Goal: Task Accomplishment & Management: Manage account settings

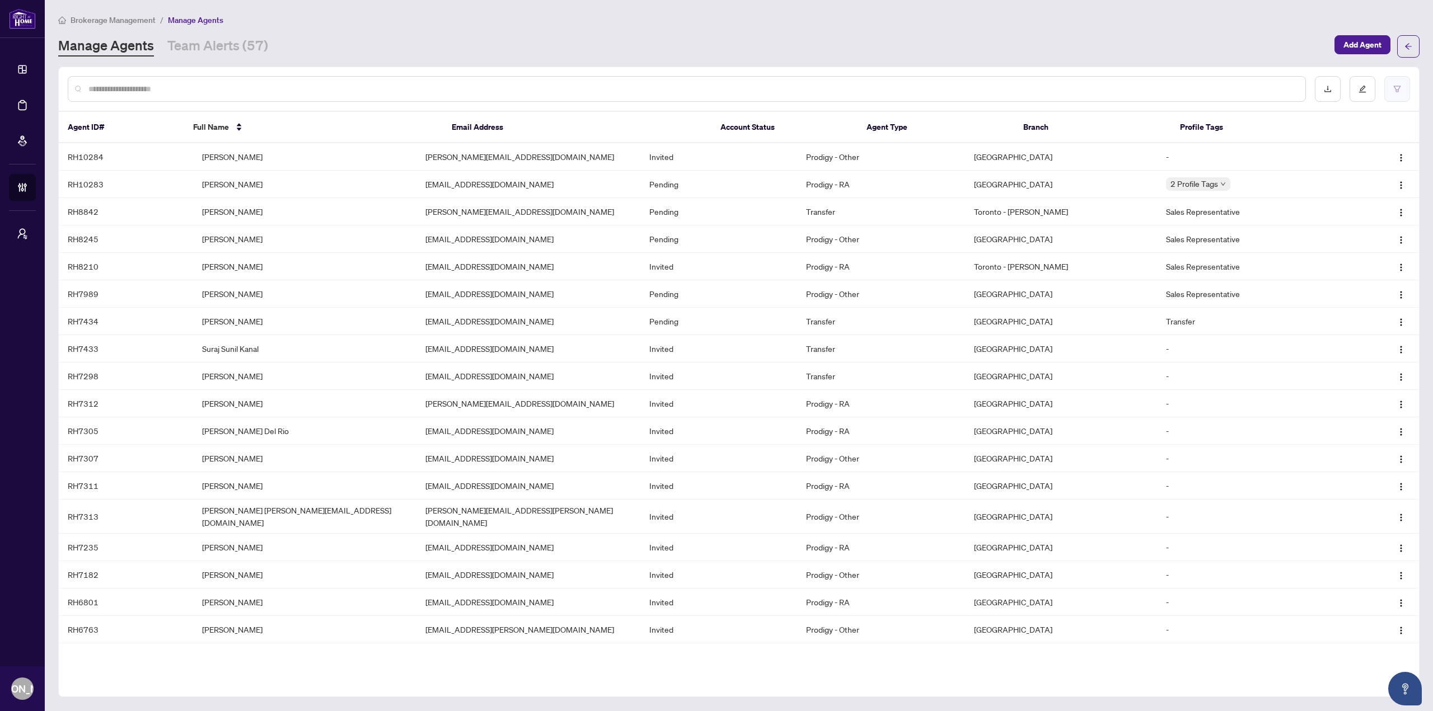
click at [1407, 99] on button "button" at bounding box center [1397, 89] width 26 height 26
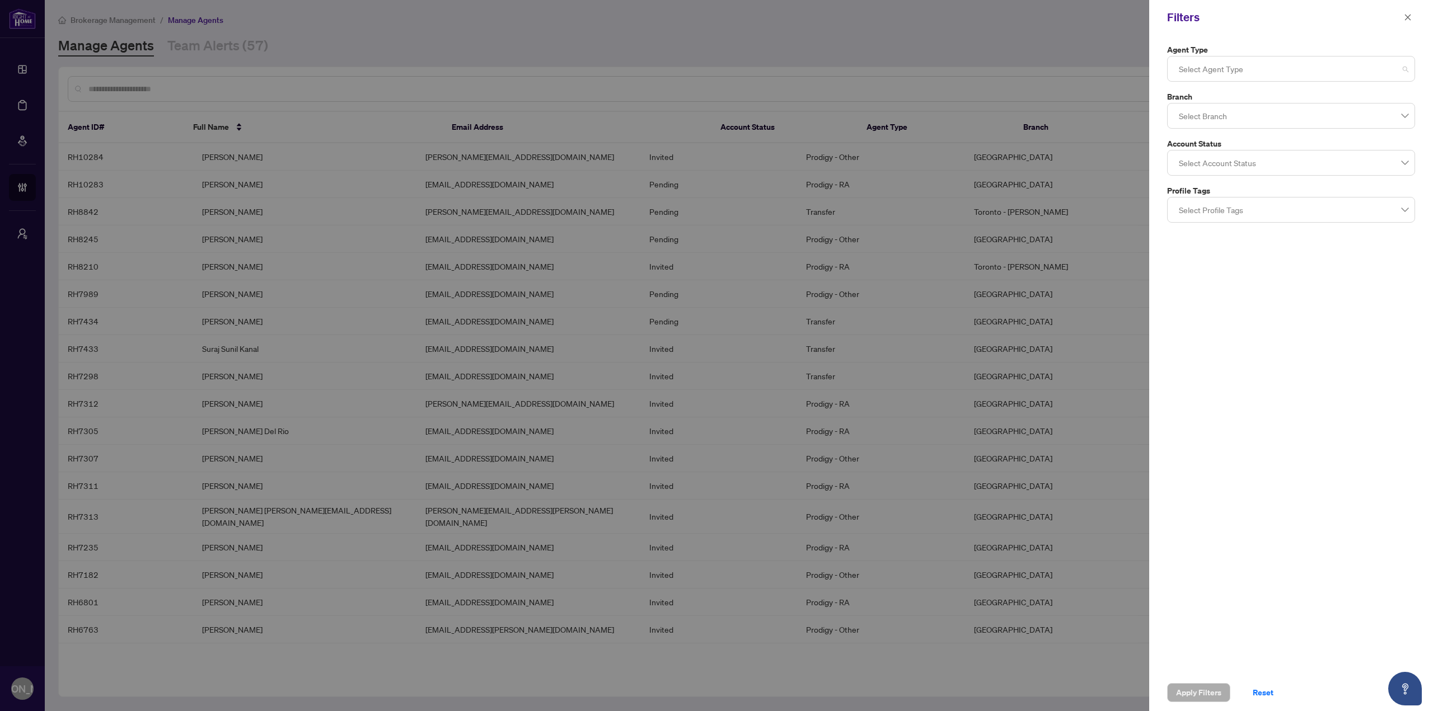
click at [1184, 62] on div at bounding box center [1290, 69] width 233 height 20
click at [1050, 43] on div at bounding box center [716, 355] width 1433 height 711
drag, startPoint x: 1264, startPoint y: 73, endPoint x: 1258, endPoint y: 79, distance: 9.1
click at [1264, 73] on div at bounding box center [1290, 69] width 233 height 20
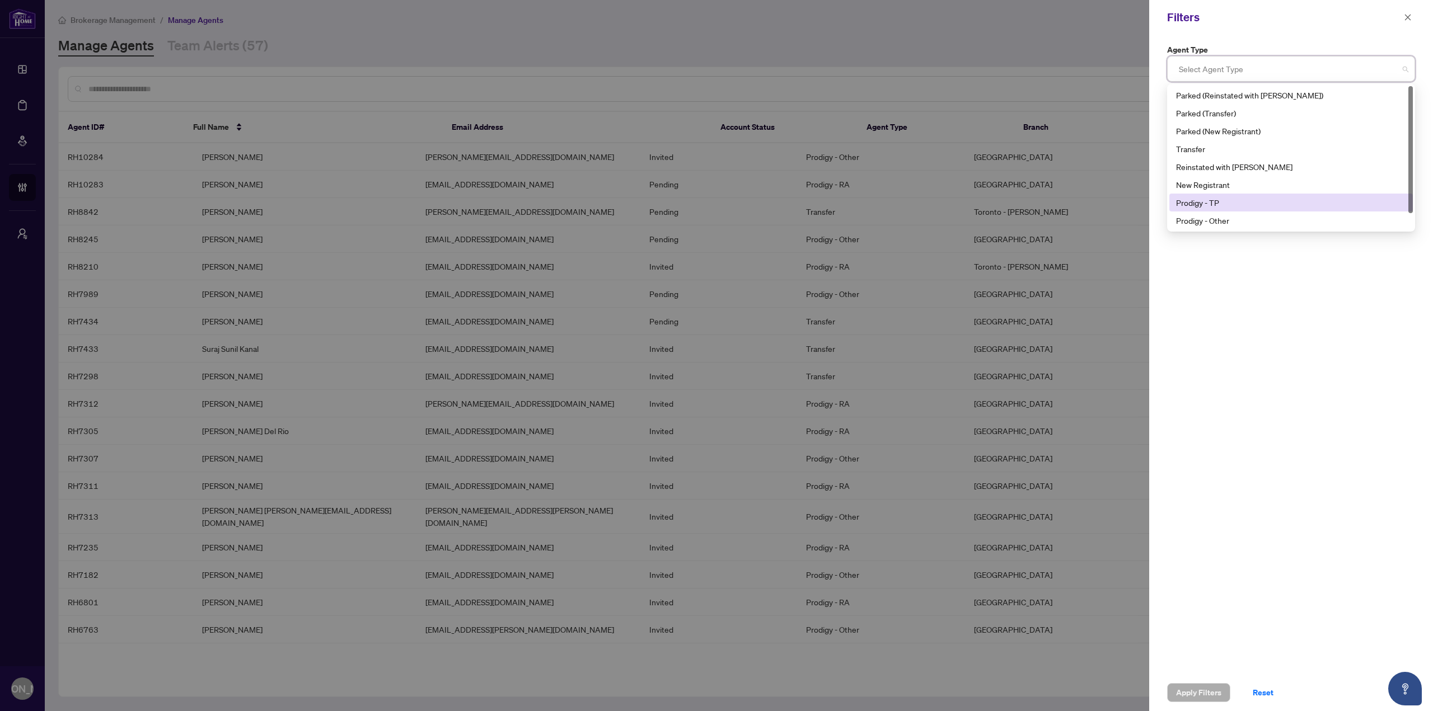
click at [1237, 194] on div "Prodigy - TP" at bounding box center [1290, 203] width 243 height 18
click at [1232, 213] on div "Prodigy - Other" at bounding box center [1290, 221] width 243 height 18
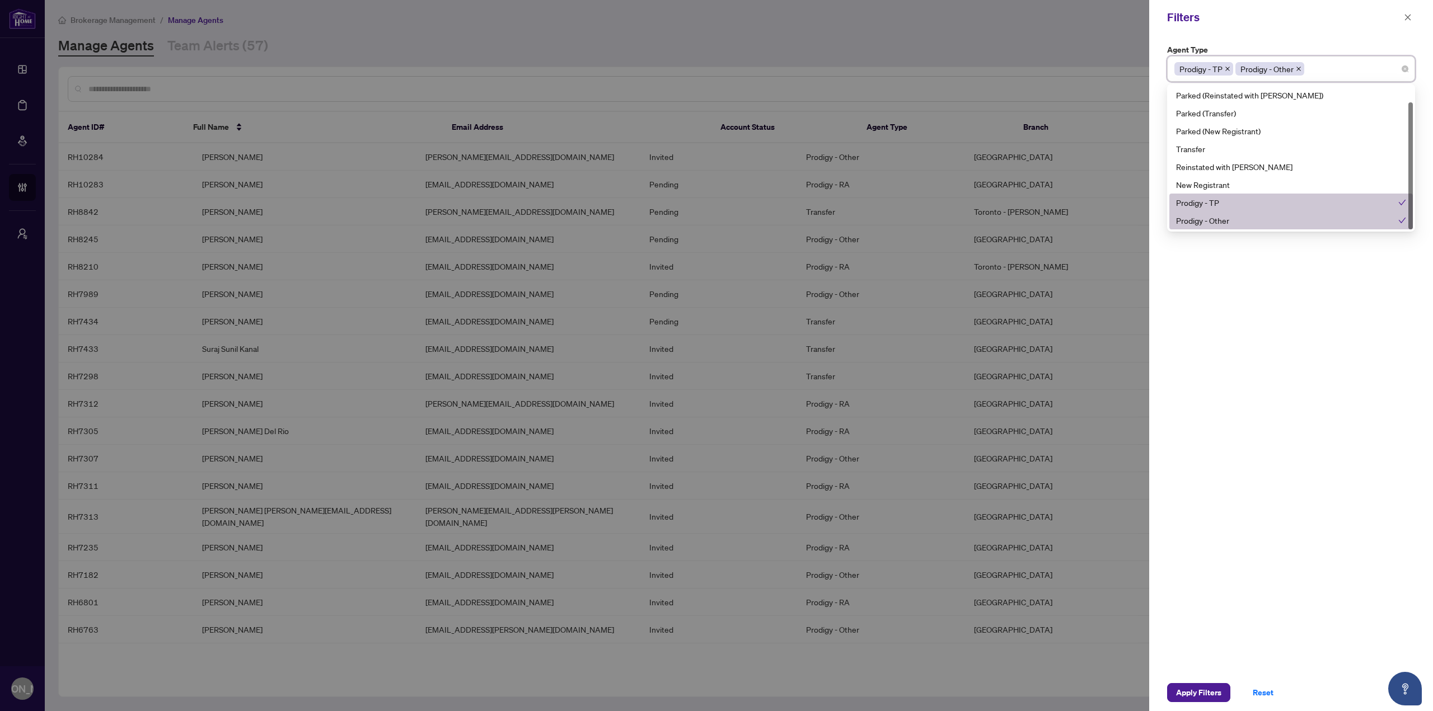
scroll to position [18, 0]
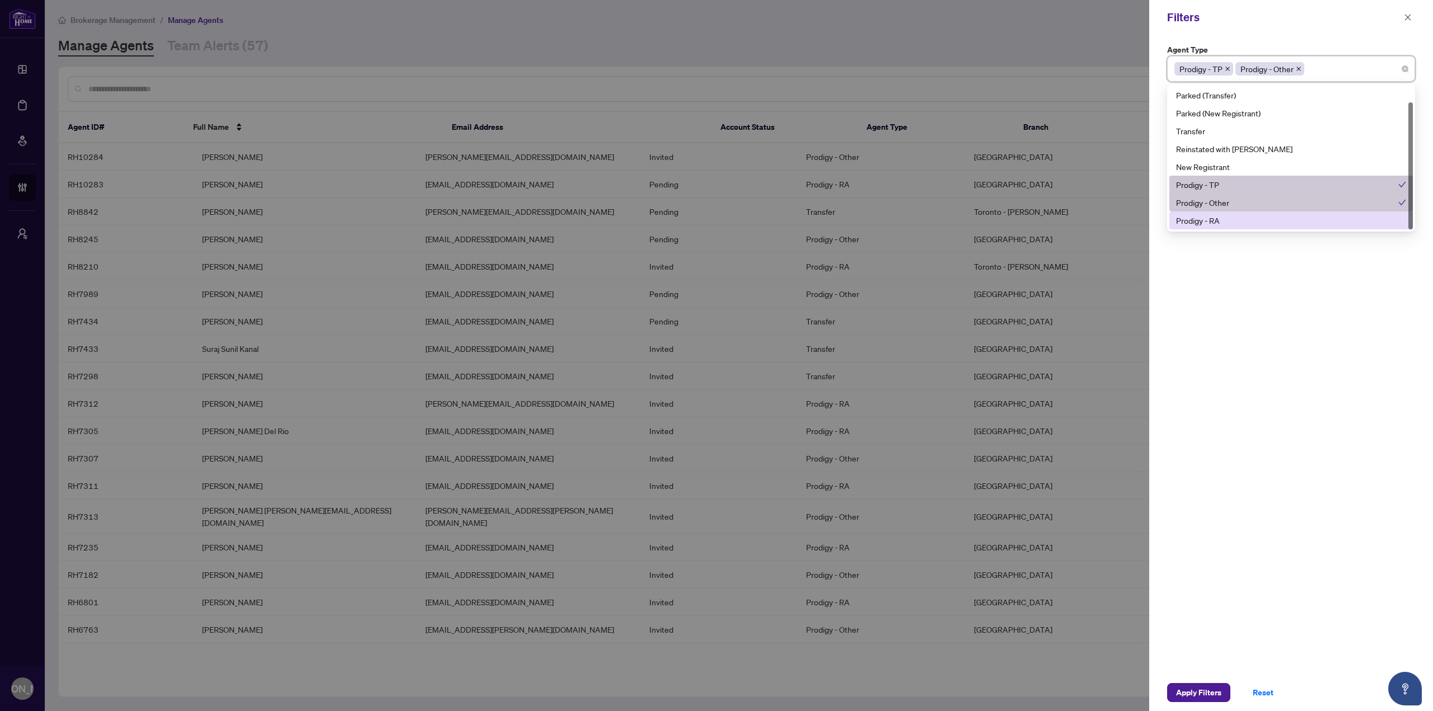
click at [1231, 221] on div "Prodigy - RA" at bounding box center [1291, 220] width 230 height 12
click at [1199, 449] on div "Agent Type Prodigy - TP Prodigy - Other Prodigy - RA 10 11 Parked (Reinstated w…" at bounding box center [1291, 355] width 284 height 640
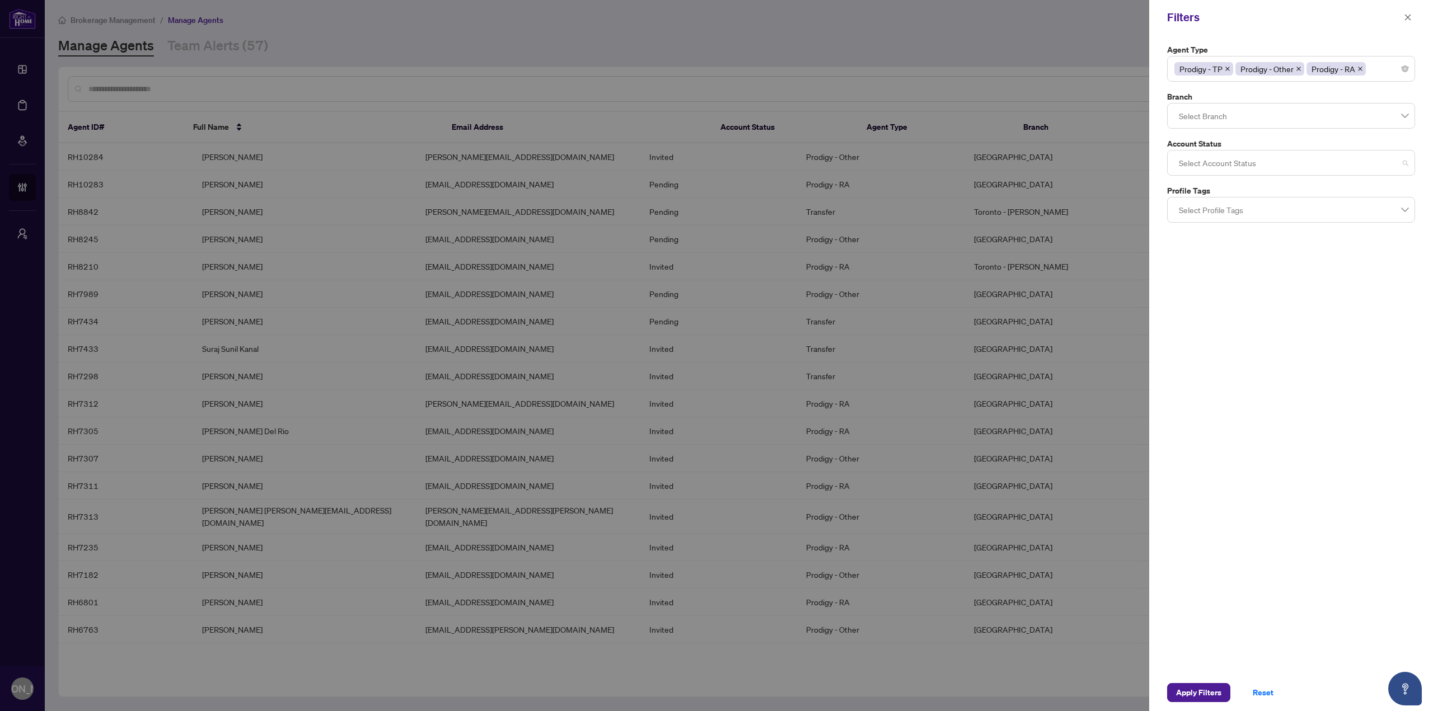
click at [1252, 172] on div at bounding box center [1290, 163] width 233 height 20
click at [1221, 255] on div "Pending" at bounding box center [1291, 261] width 230 height 12
click at [1229, 343] on div "Agent Type Prodigy - TP Prodigy - Other Prodigy - RA 10 11 Parked (Reinstated w…" at bounding box center [1291, 355] width 284 height 640
click at [1203, 688] on span "Apply Filters" at bounding box center [1198, 693] width 45 height 18
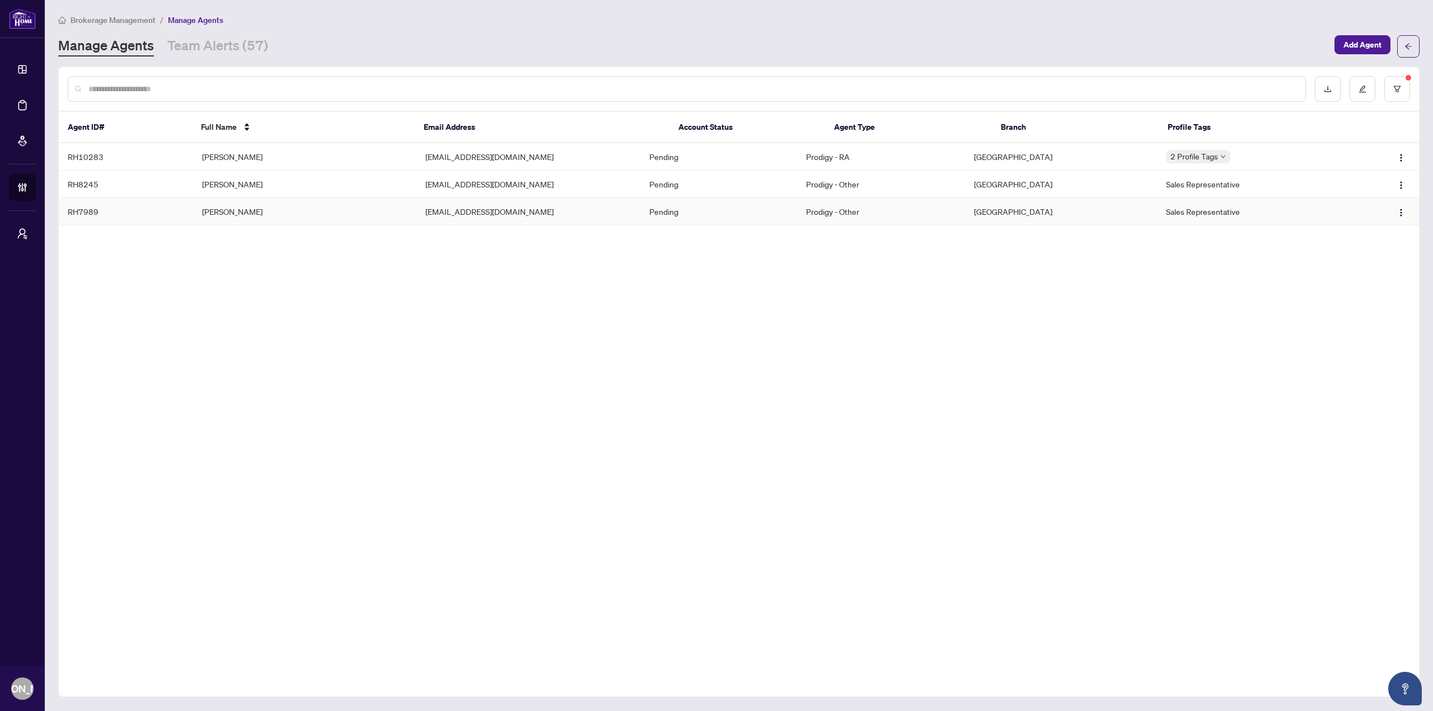
click at [573, 217] on td "[EMAIL_ADDRESS][DOMAIN_NAME]" at bounding box center [528, 211] width 224 height 27
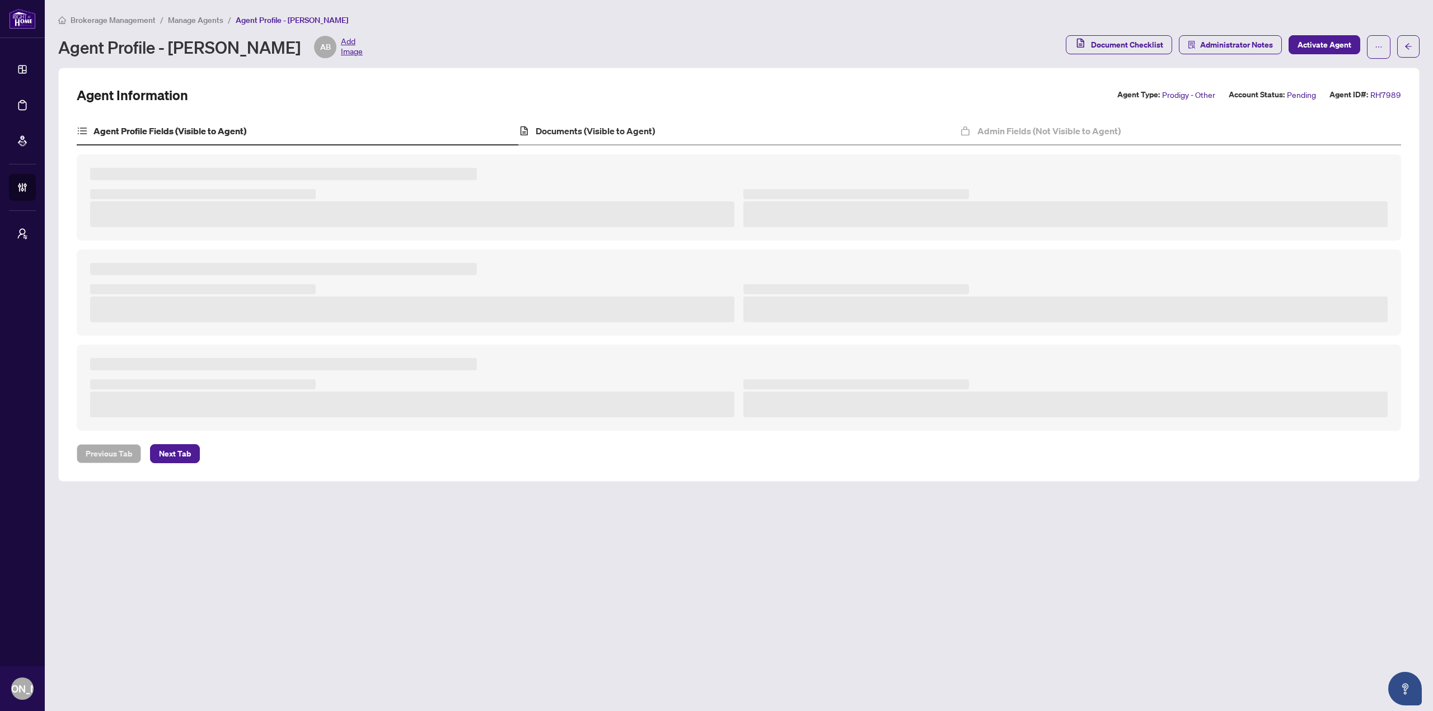
click at [634, 123] on div "Documents (Visible to Agent)" at bounding box center [739, 132] width 442 height 28
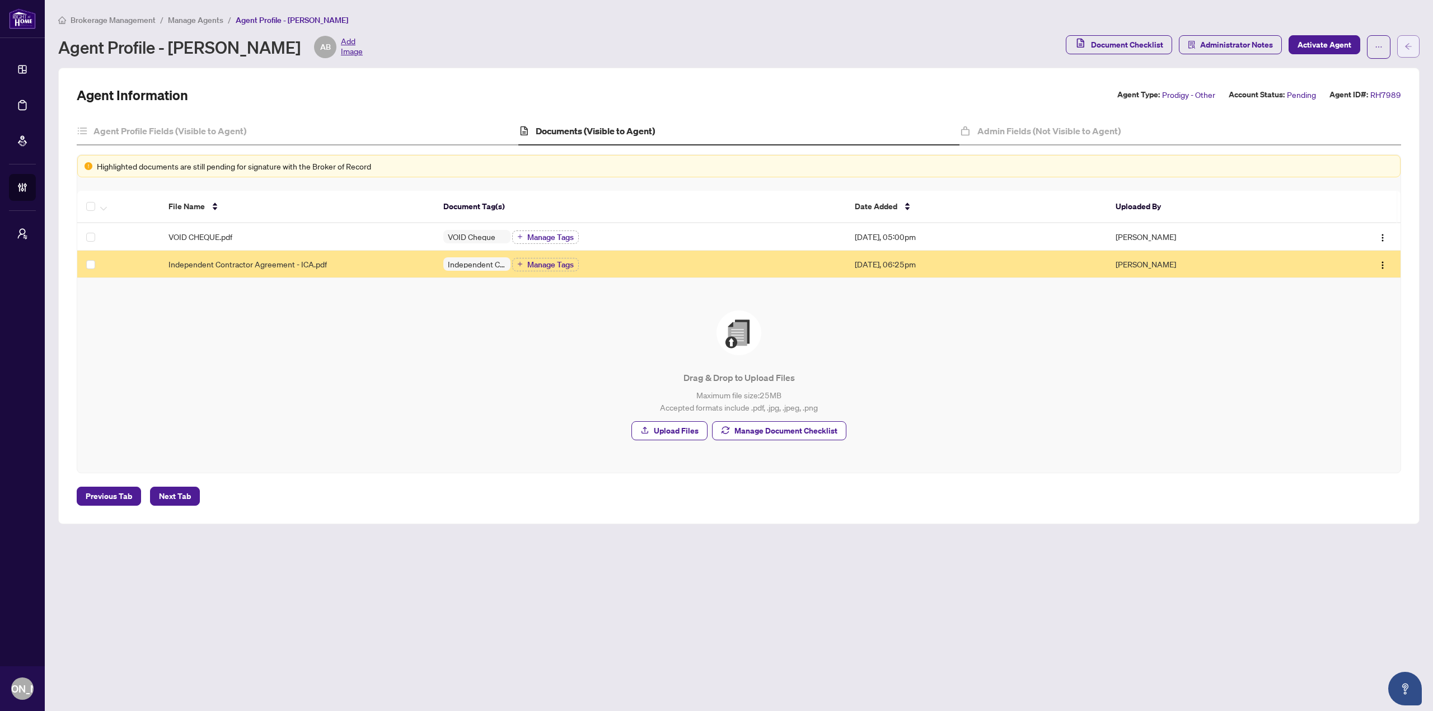
click at [1413, 49] on button "button" at bounding box center [1408, 46] width 22 height 22
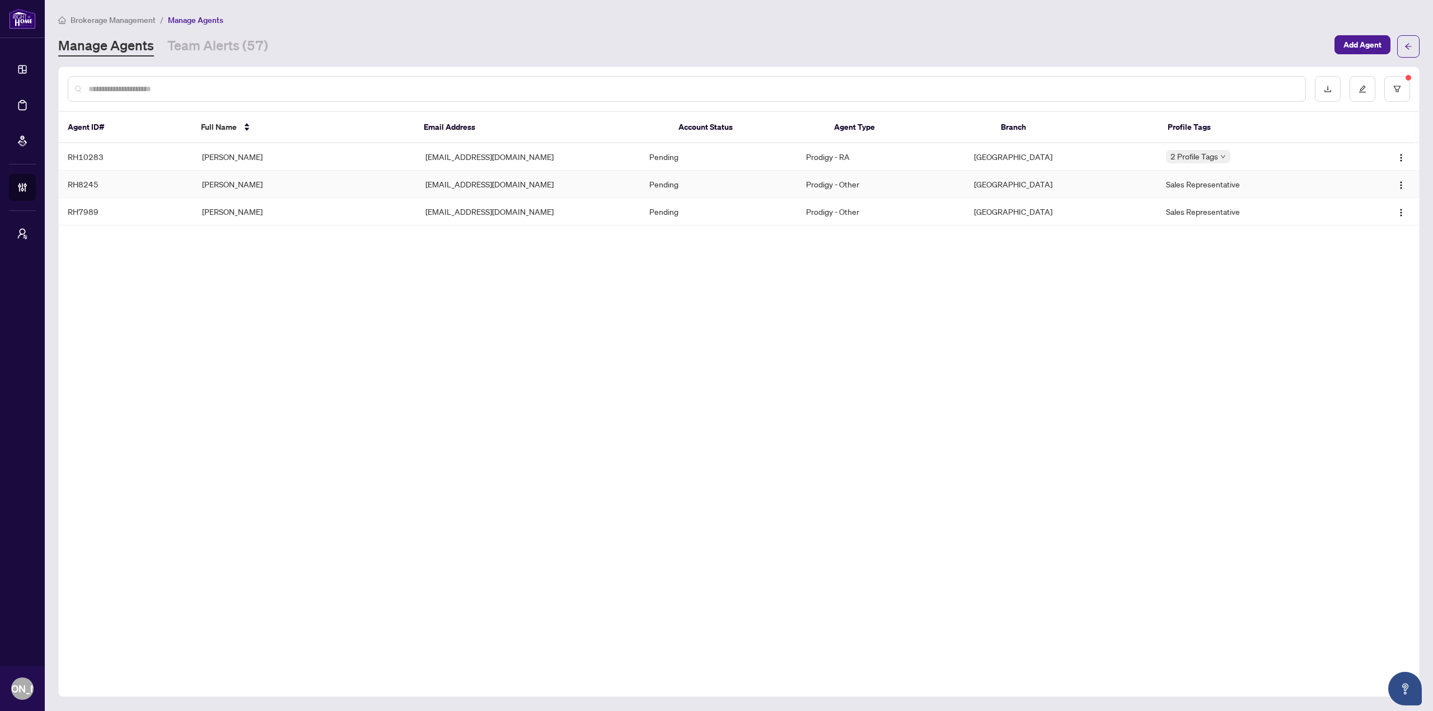
click at [328, 184] on td "[PERSON_NAME]" at bounding box center [305, 184] width 224 height 27
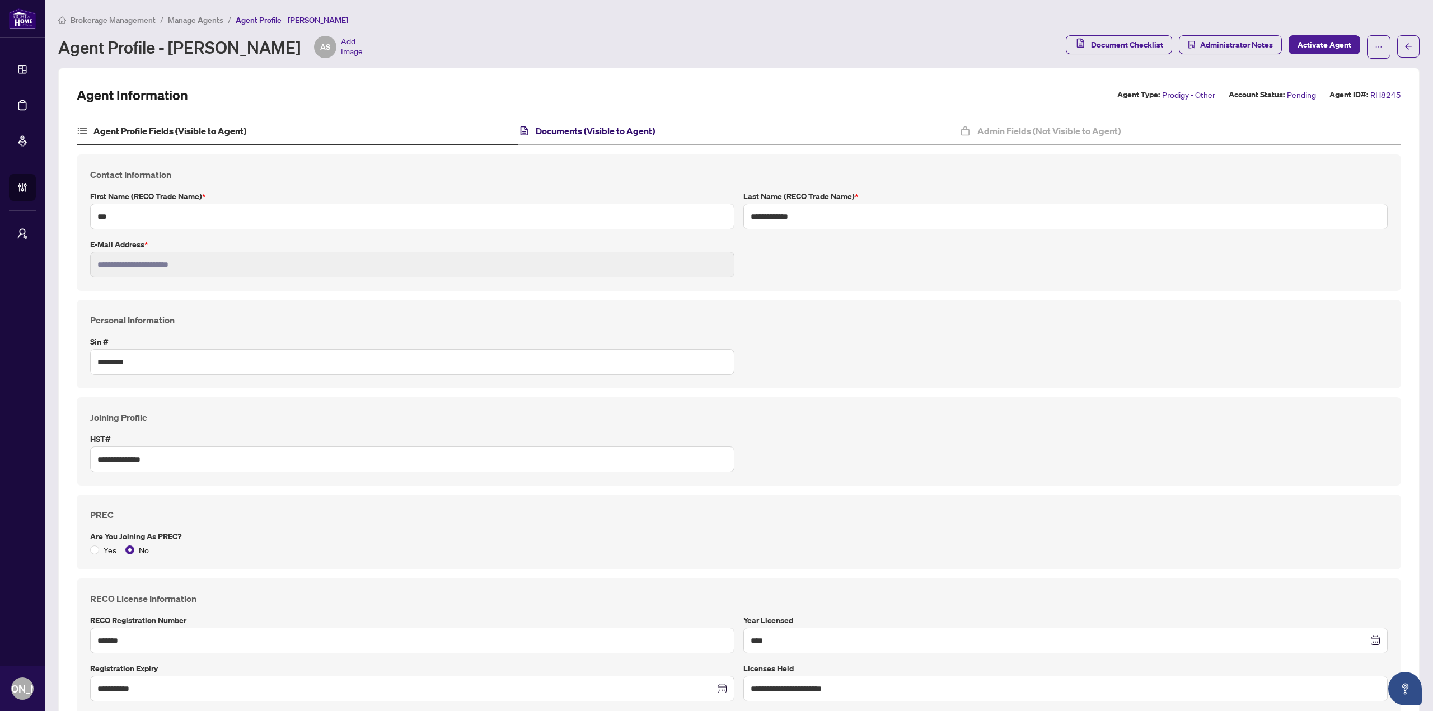
click at [561, 125] on h4 "Documents (Visible to Agent)" at bounding box center [595, 130] width 119 height 13
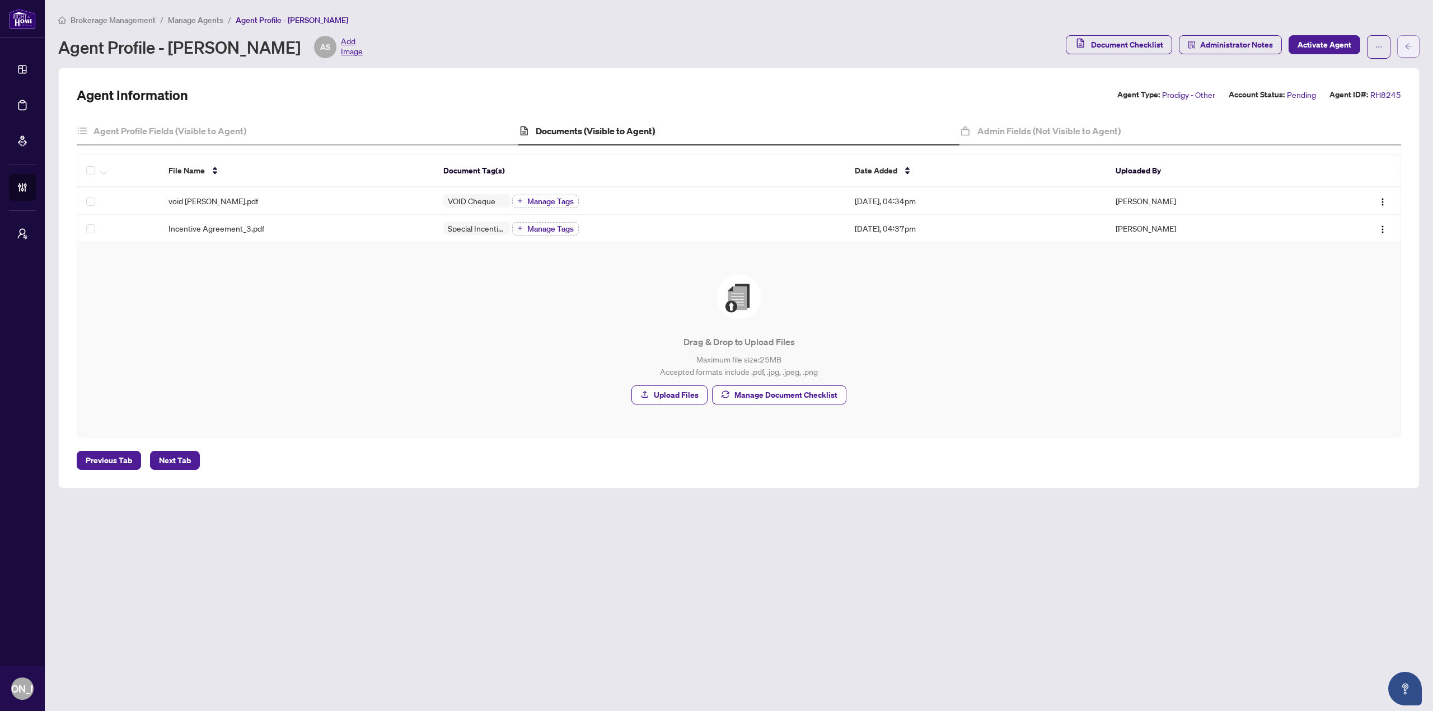
click at [1404, 51] on span "button" at bounding box center [1408, 47] width 8 height 18
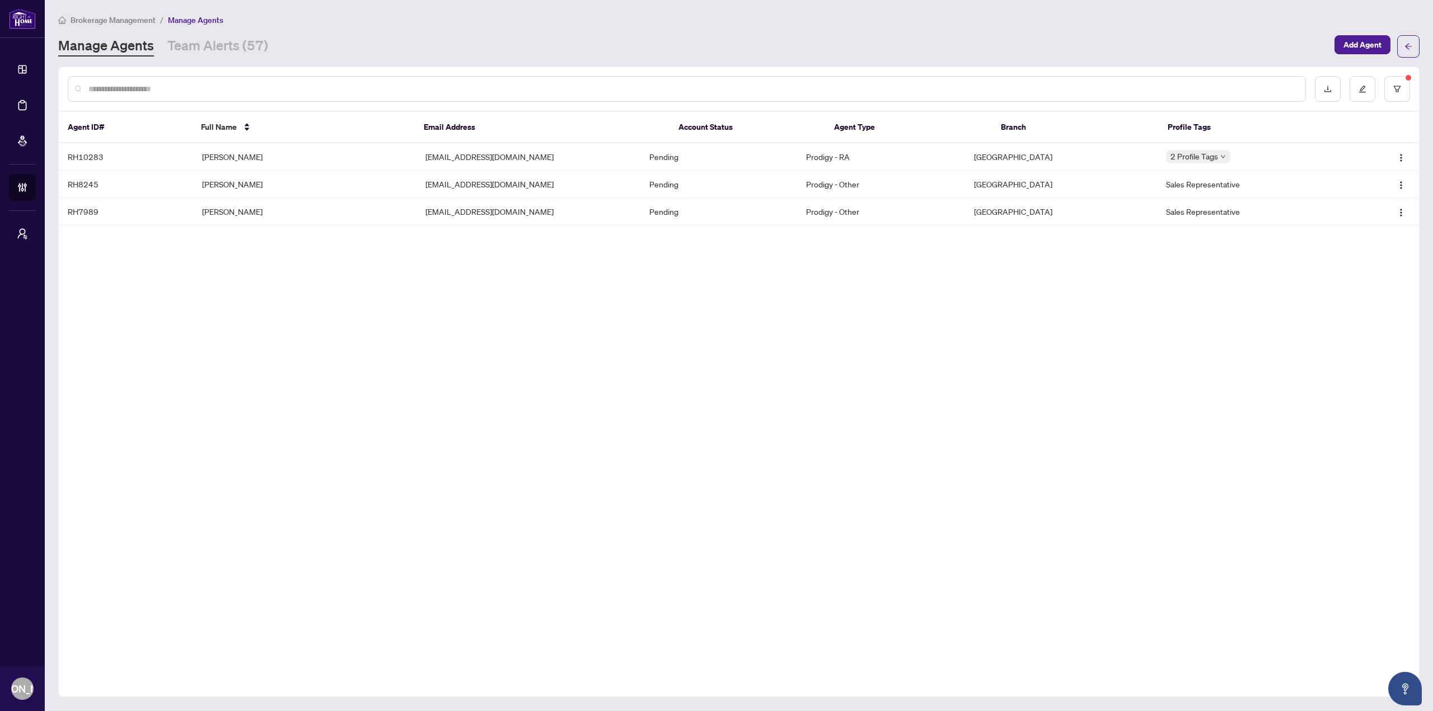
click at [448, 294] on div "Agent ID# Full Name Email Address Account Status Agent Type Branch Profile Tags…" at bounding box center [738, 382] width 1361 height 631
click at [608, 152] on td "[EMAIL_ADDRESS][DOMAIN_NAME]" at bounding box center [528, 156] width 224 height 27
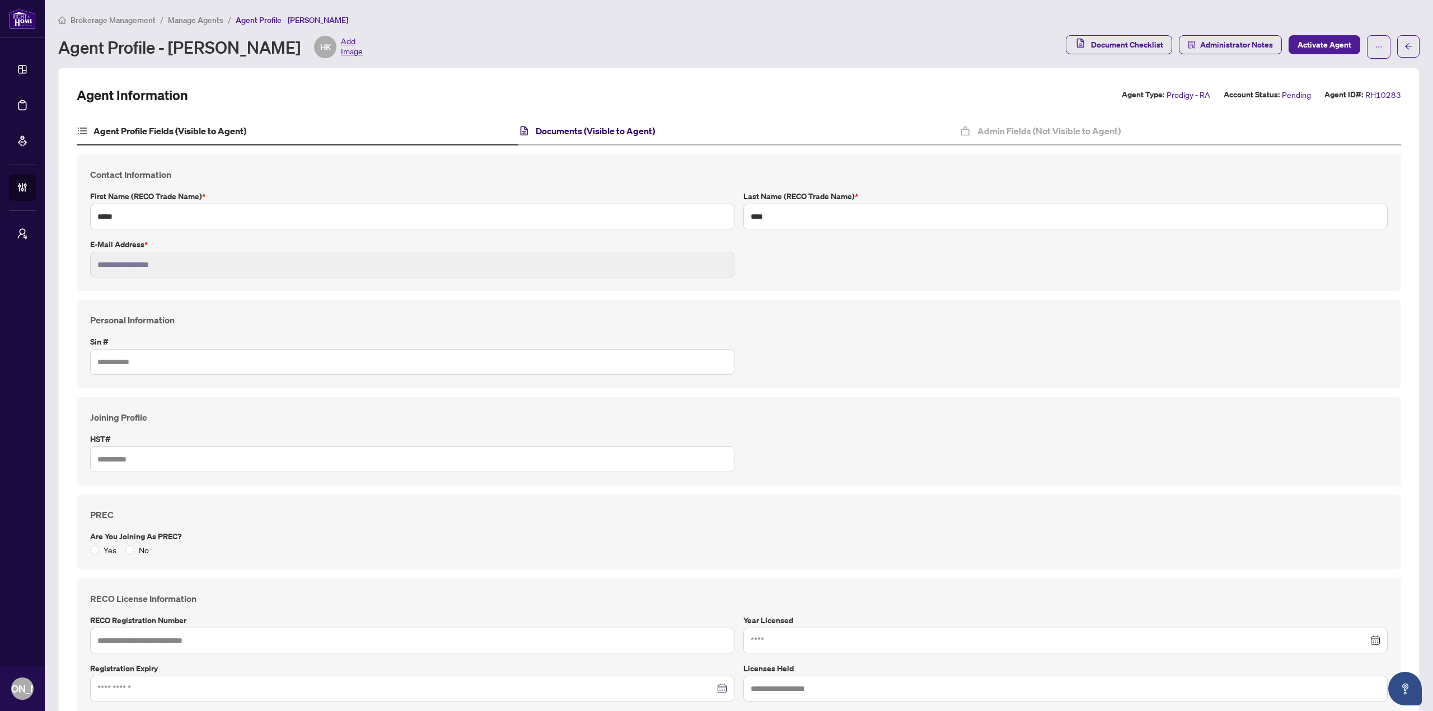
click at [623, 134] on h4 "Documents (Visible to Agent)" at bounding box center [595, 130] width 119 height 13
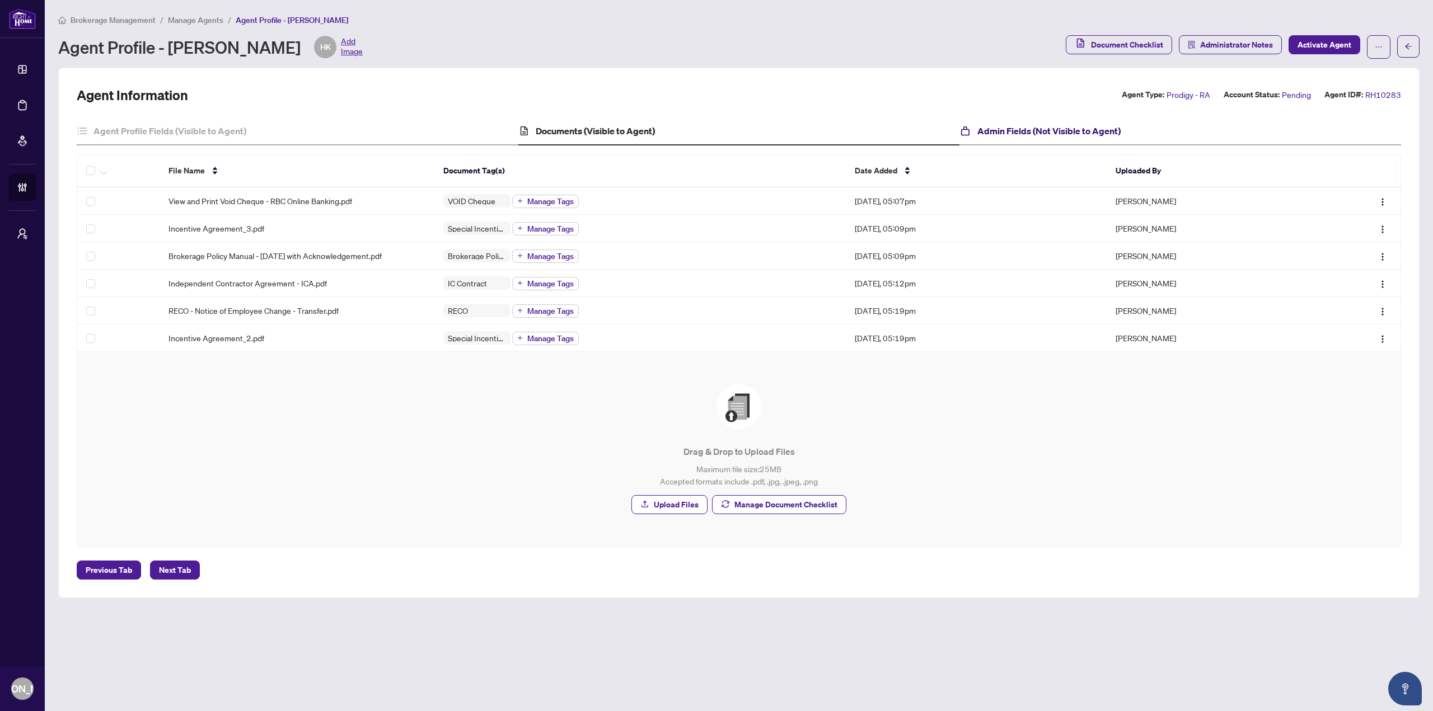
click at [1009, 132] on h4 "Admin Fields (Not Visible to Agent)" at bounding box center [1048, 130] width 143 height 13
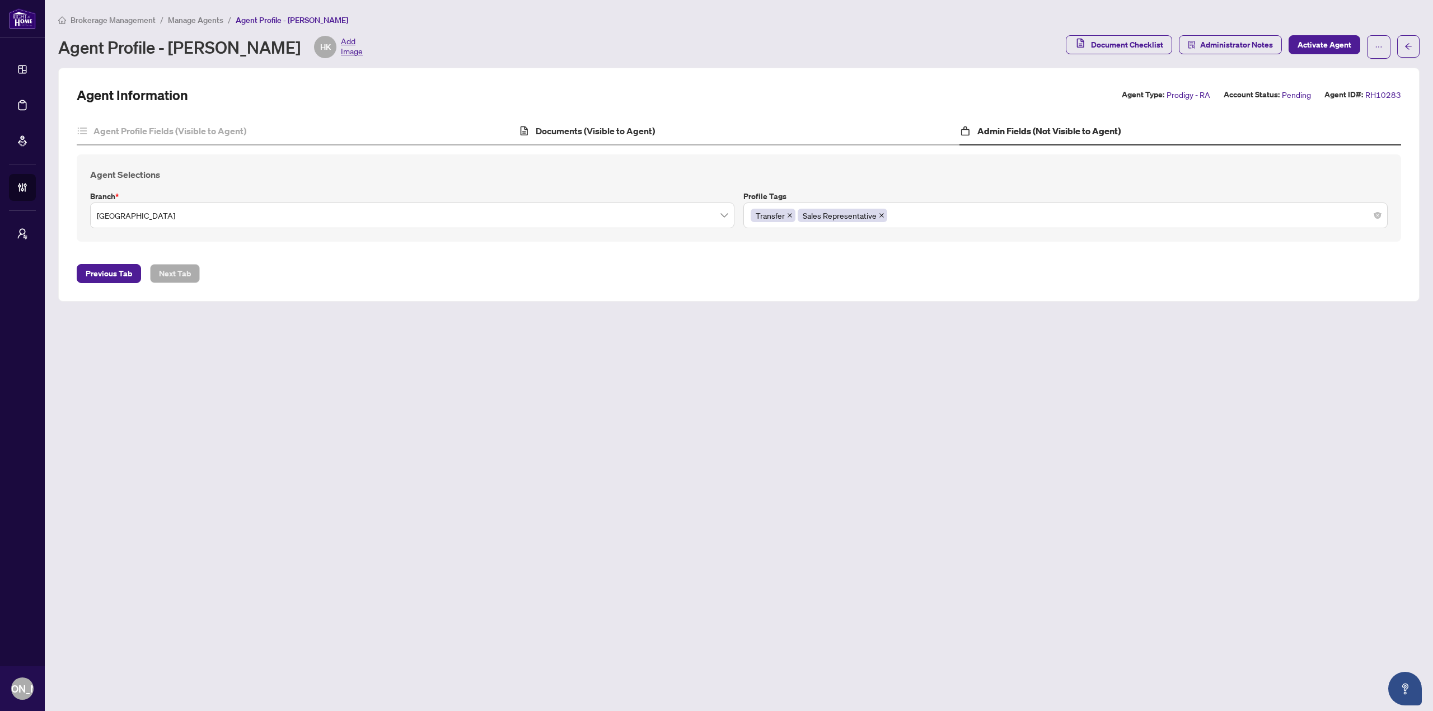
click at [603, 138] on div "Documents (Visible to Agent)" at bounding box center [739, 132] width 442 height 28
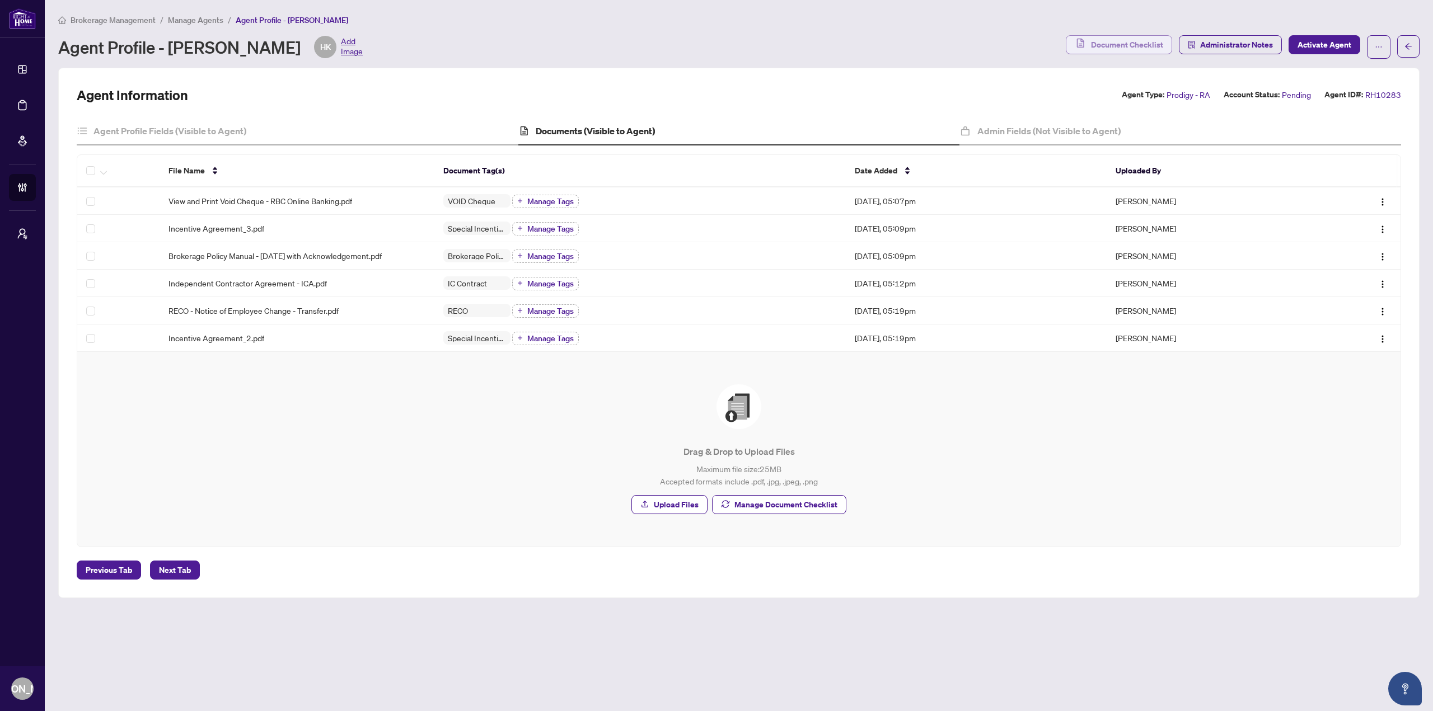
click at [1113, 48] on span "Document Checklist" at bounding box center [1127, 45] width 72 height 18
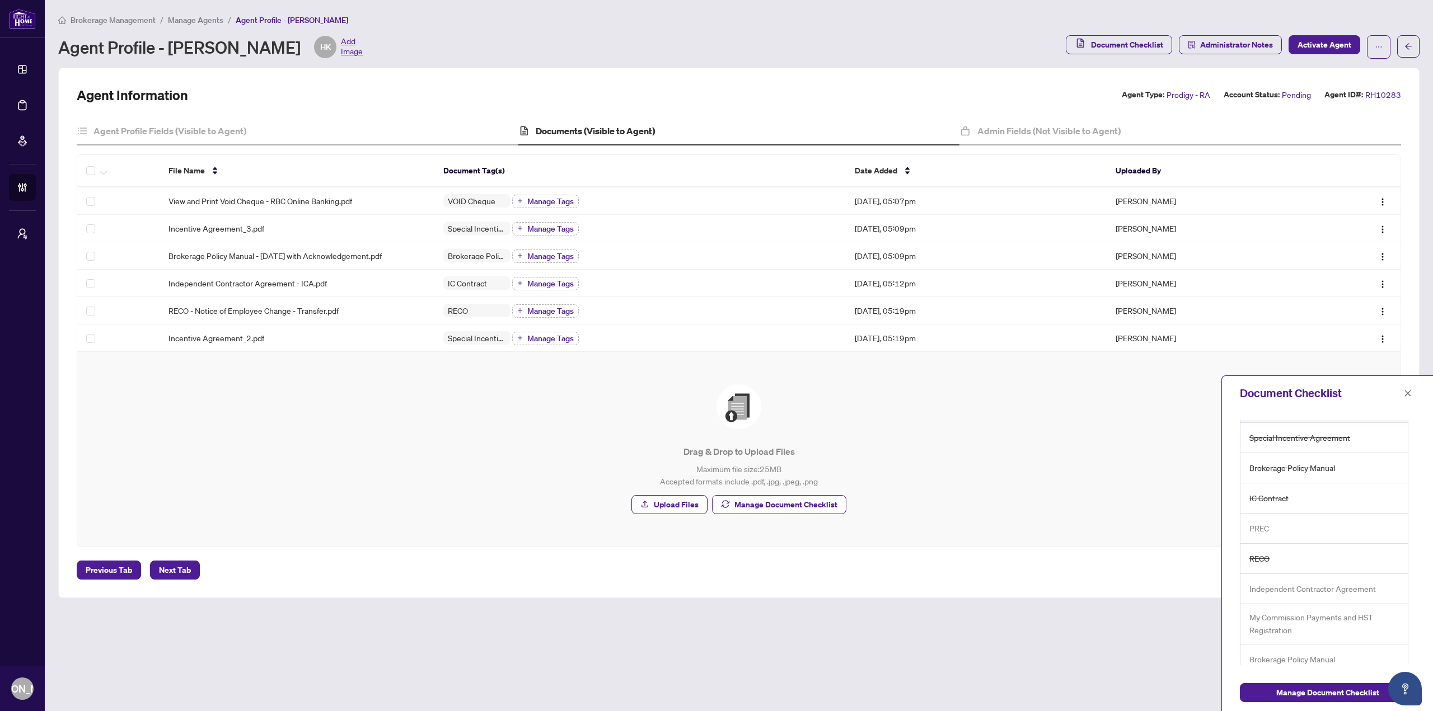
scroll to position [151, 0]
click at [232, 138] on div "Agent Profile Fields (Visible to Agent)" at bounding box center [298, 132] width 442 height 28
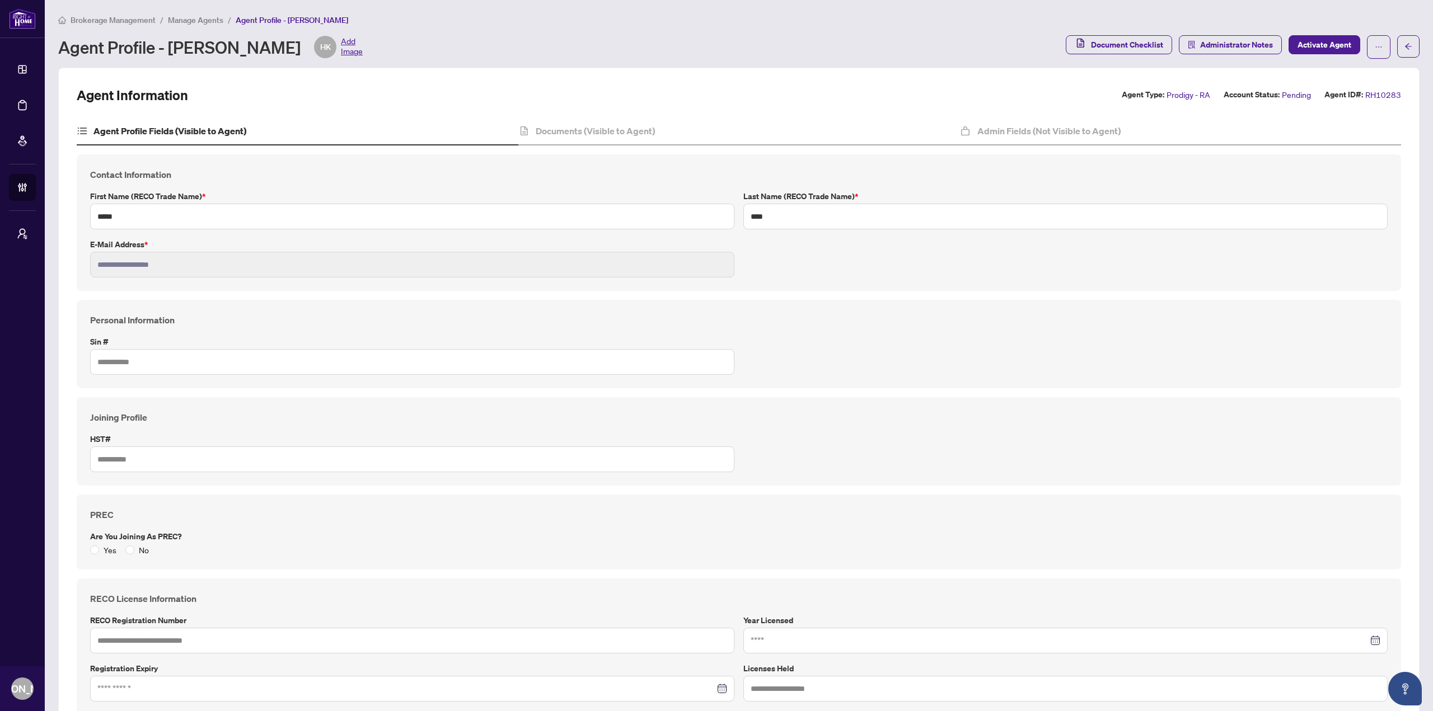
click at [482, 50] on div "Agent Profile - Humam Khan HK Add Image" at bounding box center [558, 47] width 1001 height 22
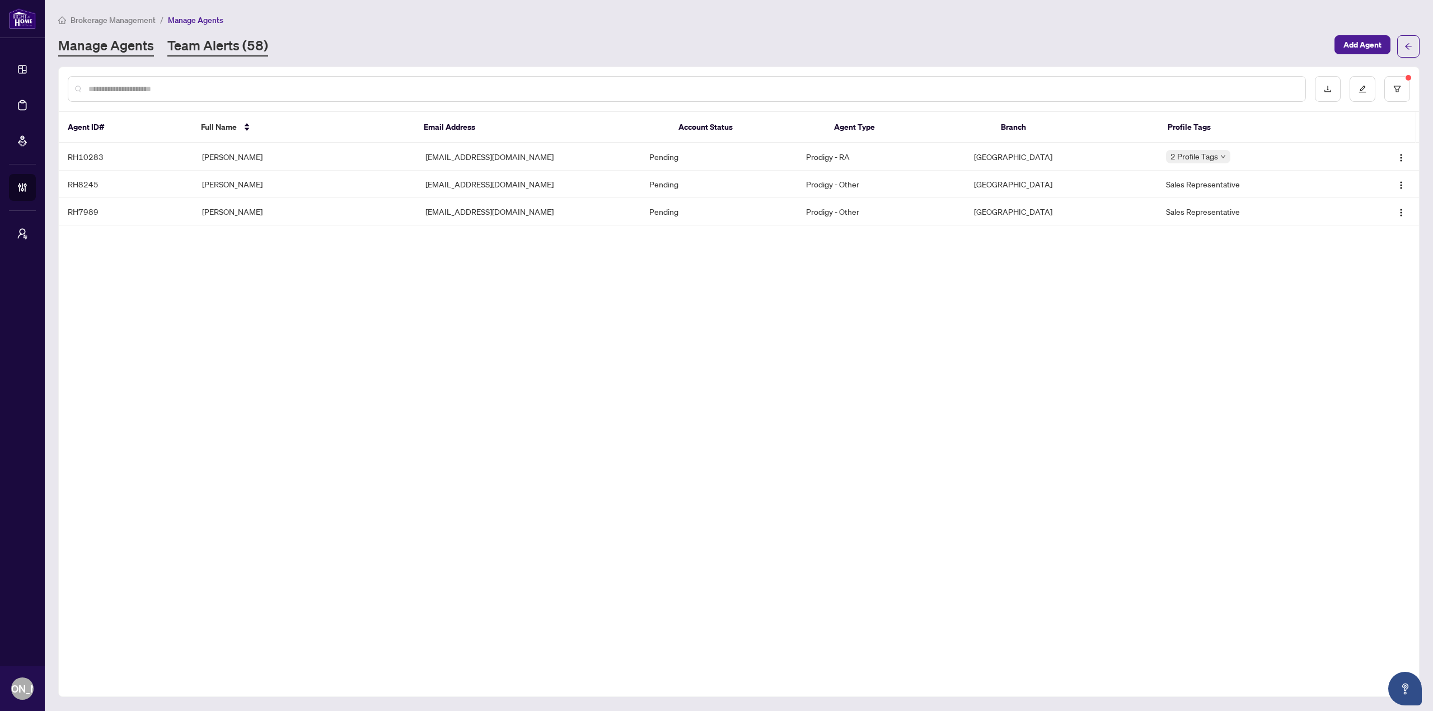
click at [240, 41] on link "Team Alerts (58)" at bounding box center [217, 46] width 101 height 20
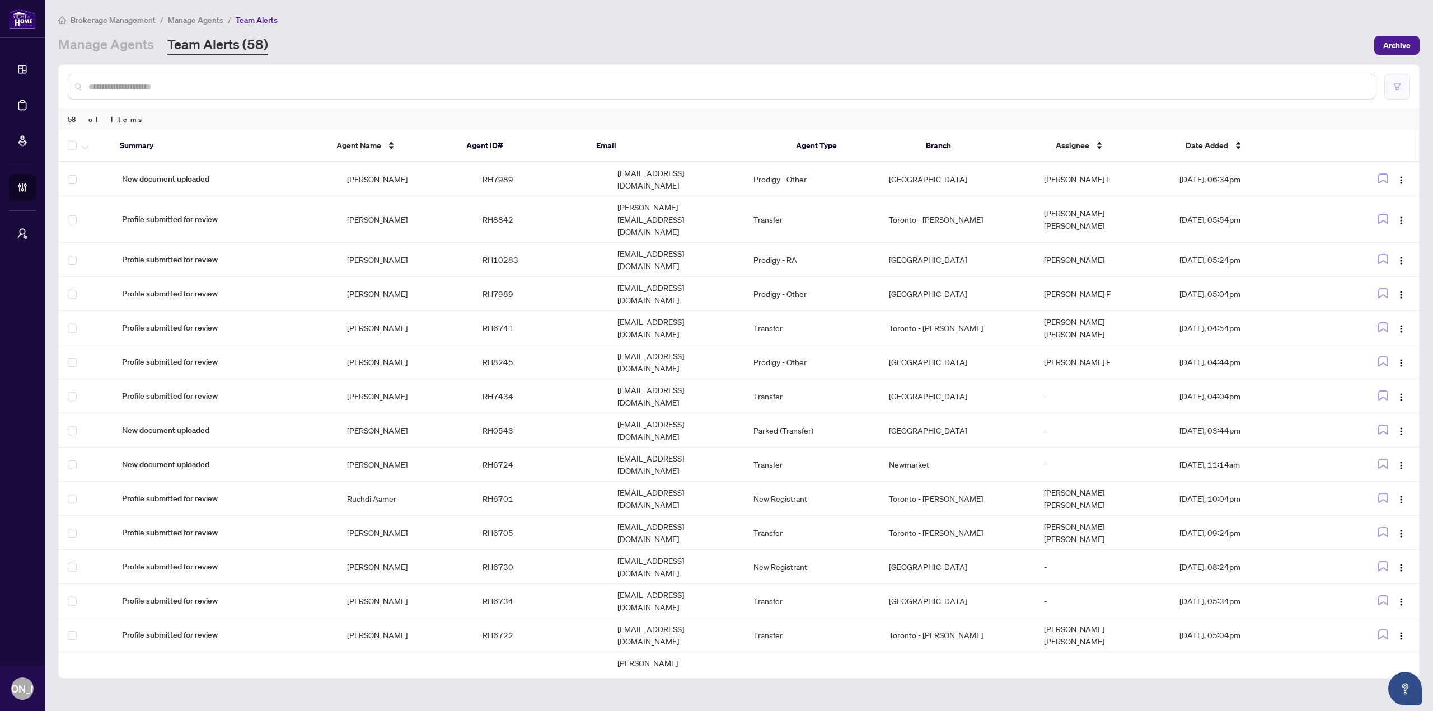
click at [1393, 89] on icon "filter" at bounding box center [1397, 87] width 8 height 8
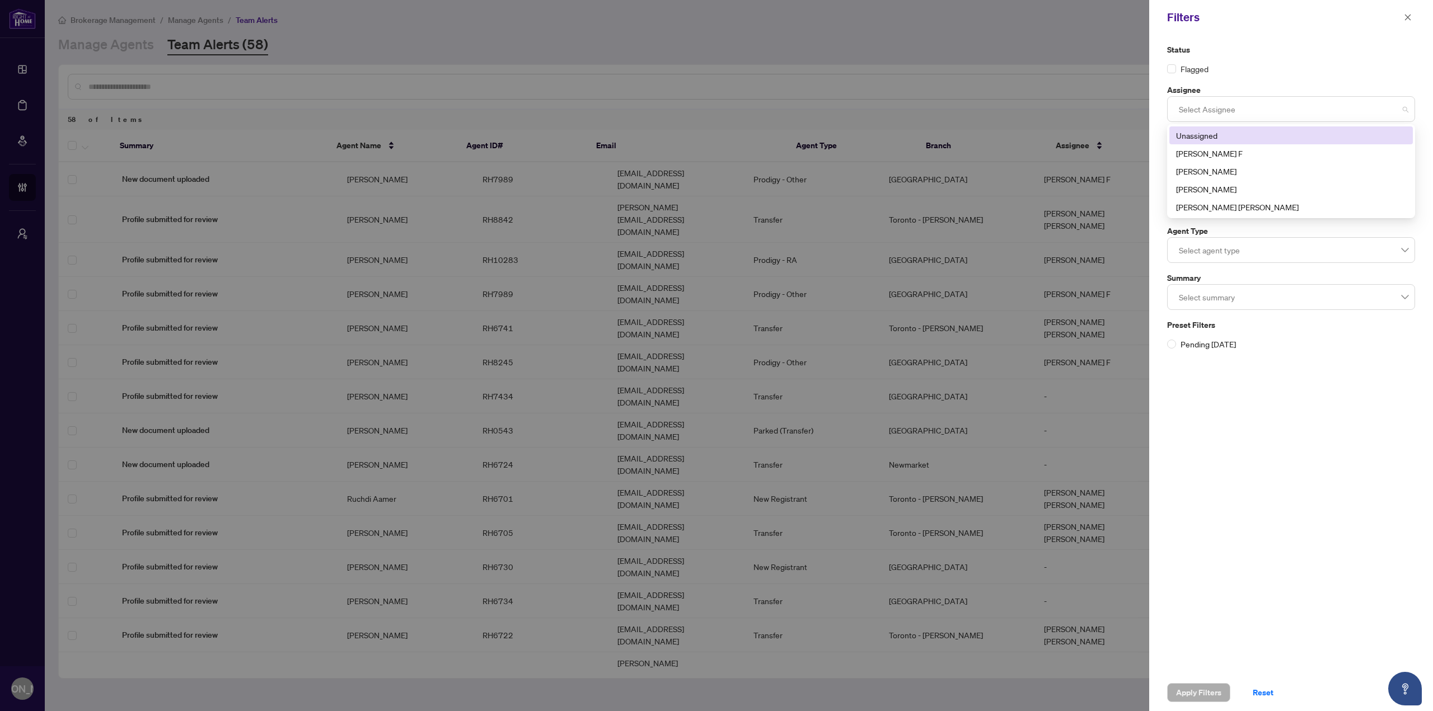
click at [1289, 120] on div "Select Assignee" at bounding box center [1291, 109] width 248 height 26
click at [1228, 183] on div "[PERSON_NAME]" at bounding box center [1291, 189] width 230 height 12
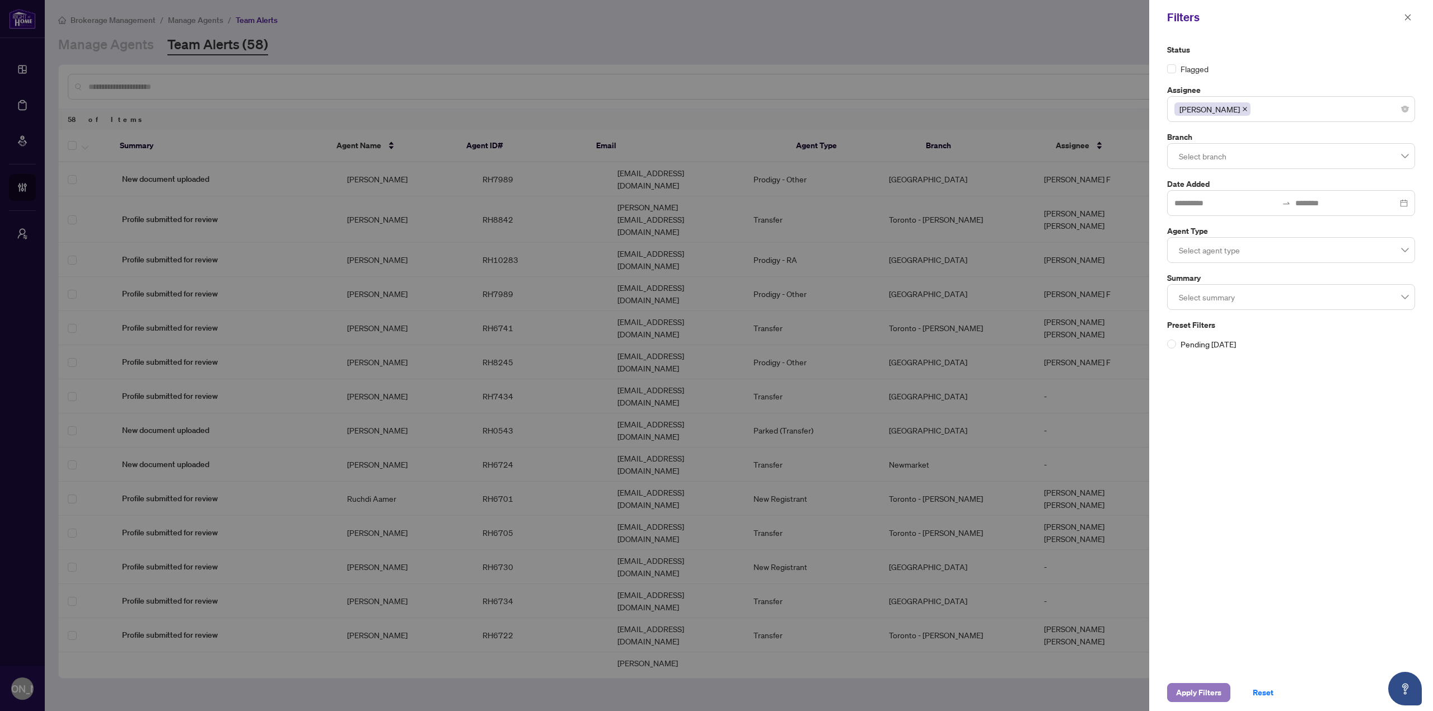
click at [1191, 701] on span "Apply Filters" at bounding box center [1198, 693] width 45 height 18
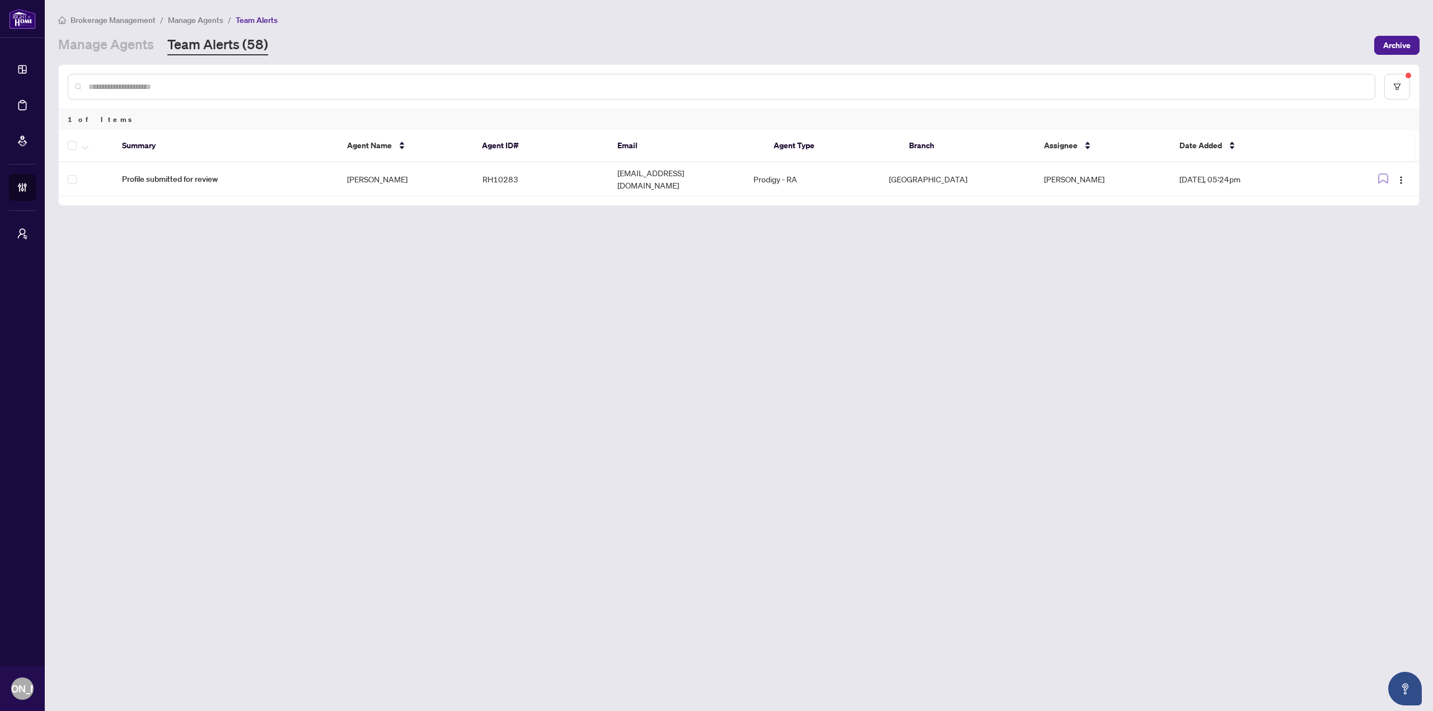
click at [710, 293] on main "Brokerage Management / Manage Agents / Team Alerts Manage Agents Team Alerts (5…" at bounding box center [739, 355] width 1388 height 711
click at [1396, 80] on button "button" at bounding box center [1397, 87] width 26 height 26
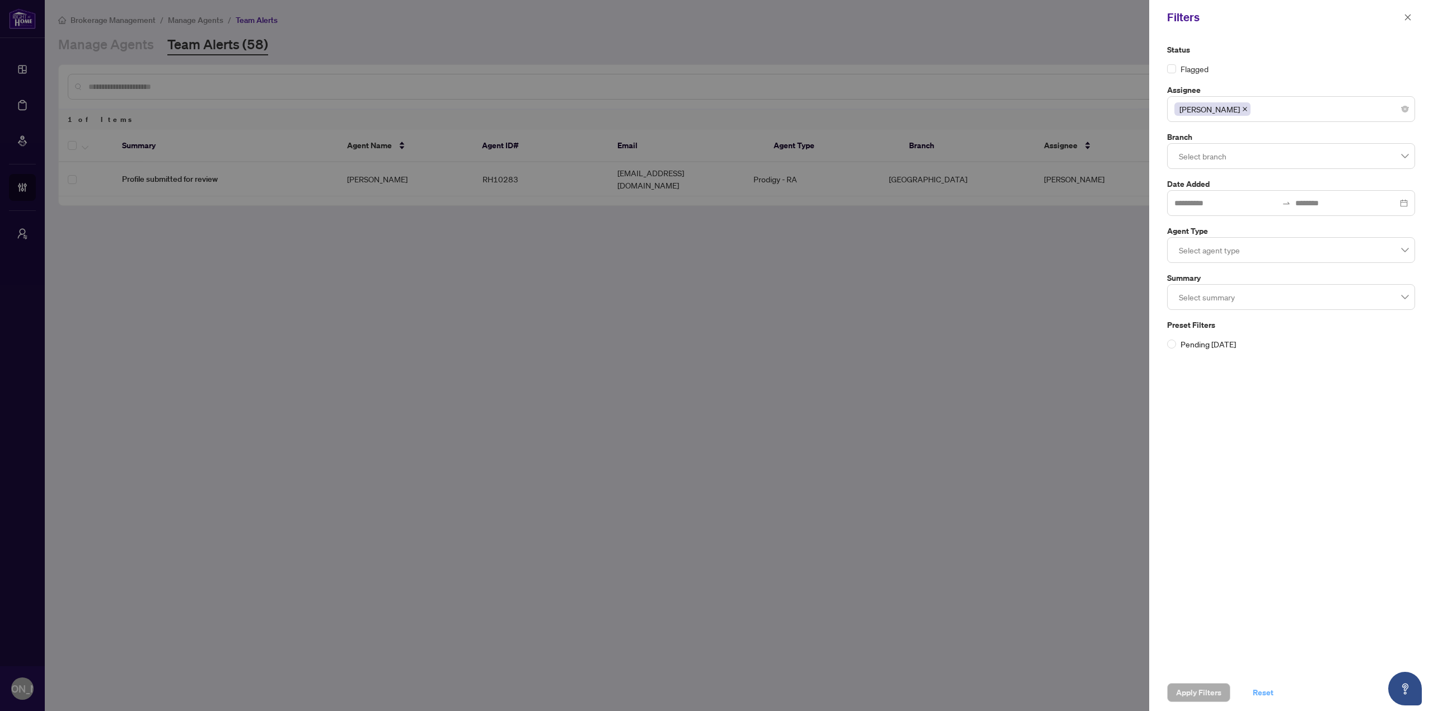
click at [1263, 691] on span "Reset" at bounding box center [1263, 693] width 21 height 18
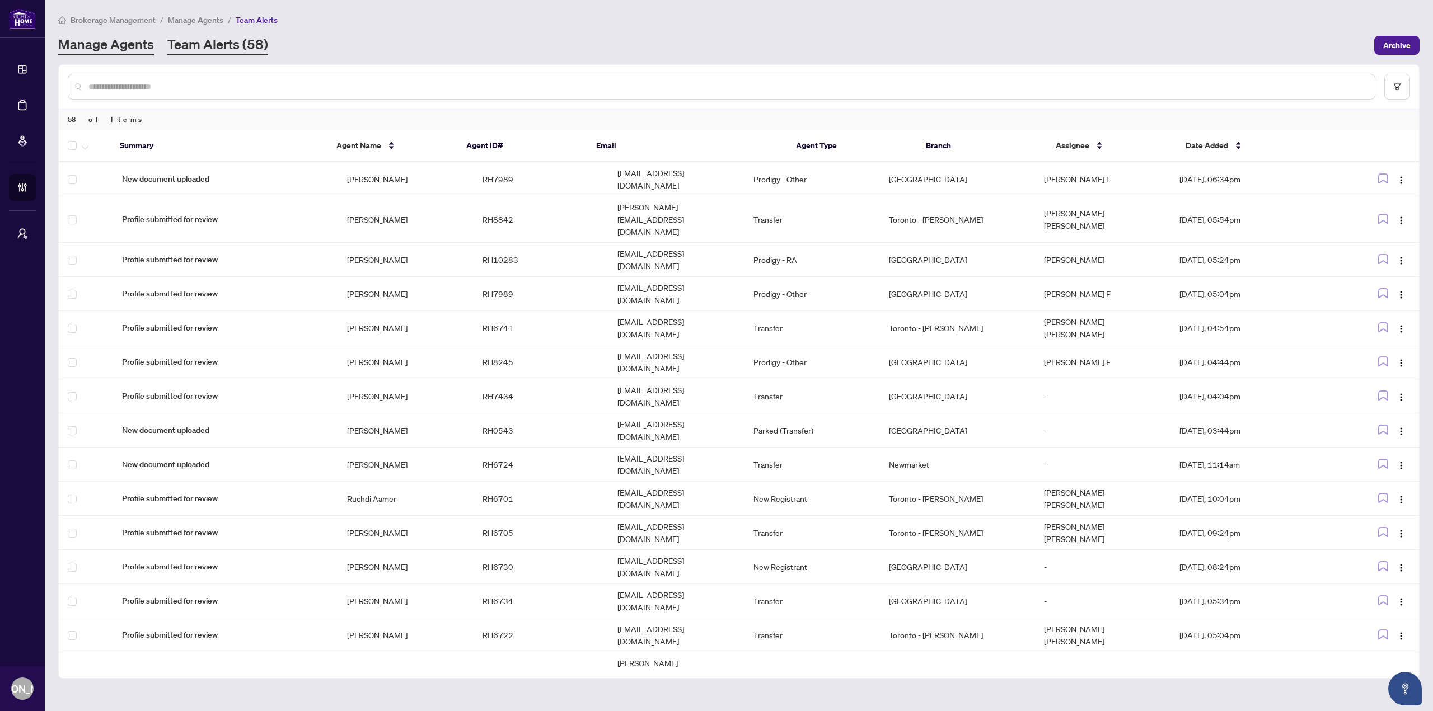
click at [96, 45] on link "Manage Agents" at bounding box center [106, 45] width 96 height 20
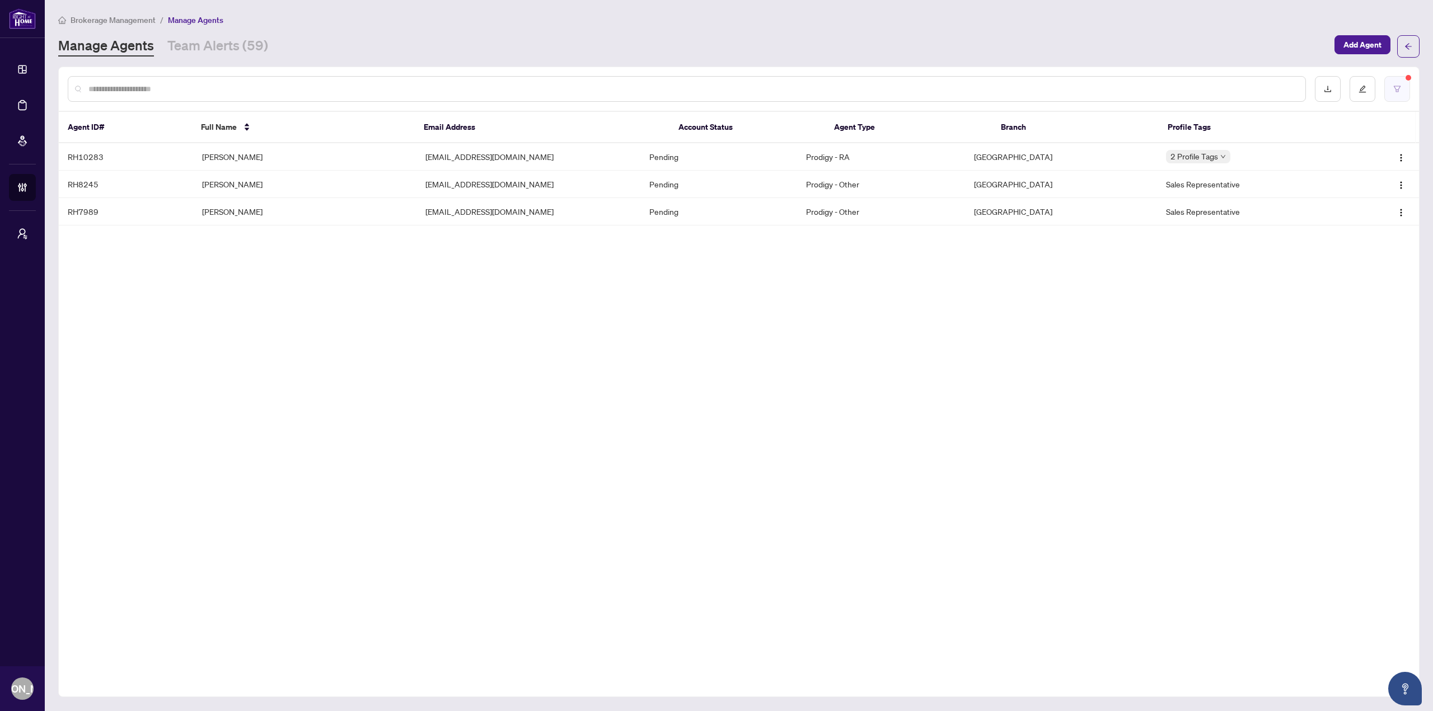
click at [1403, 91] on button "button" at bounding box center [1397, 89] width 26 height 26
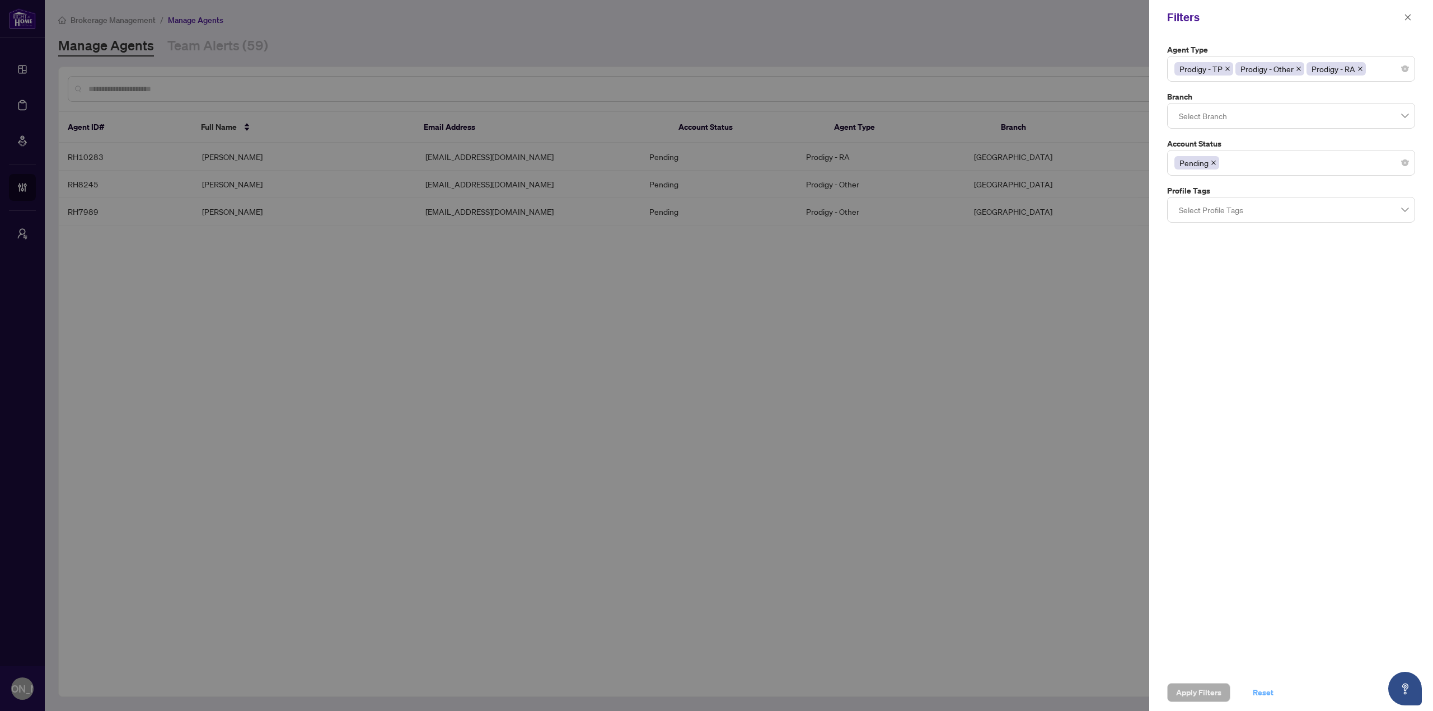
click at [1263, 692] on span "Reset" at bounding box center [1263, 693] width 21 height 18
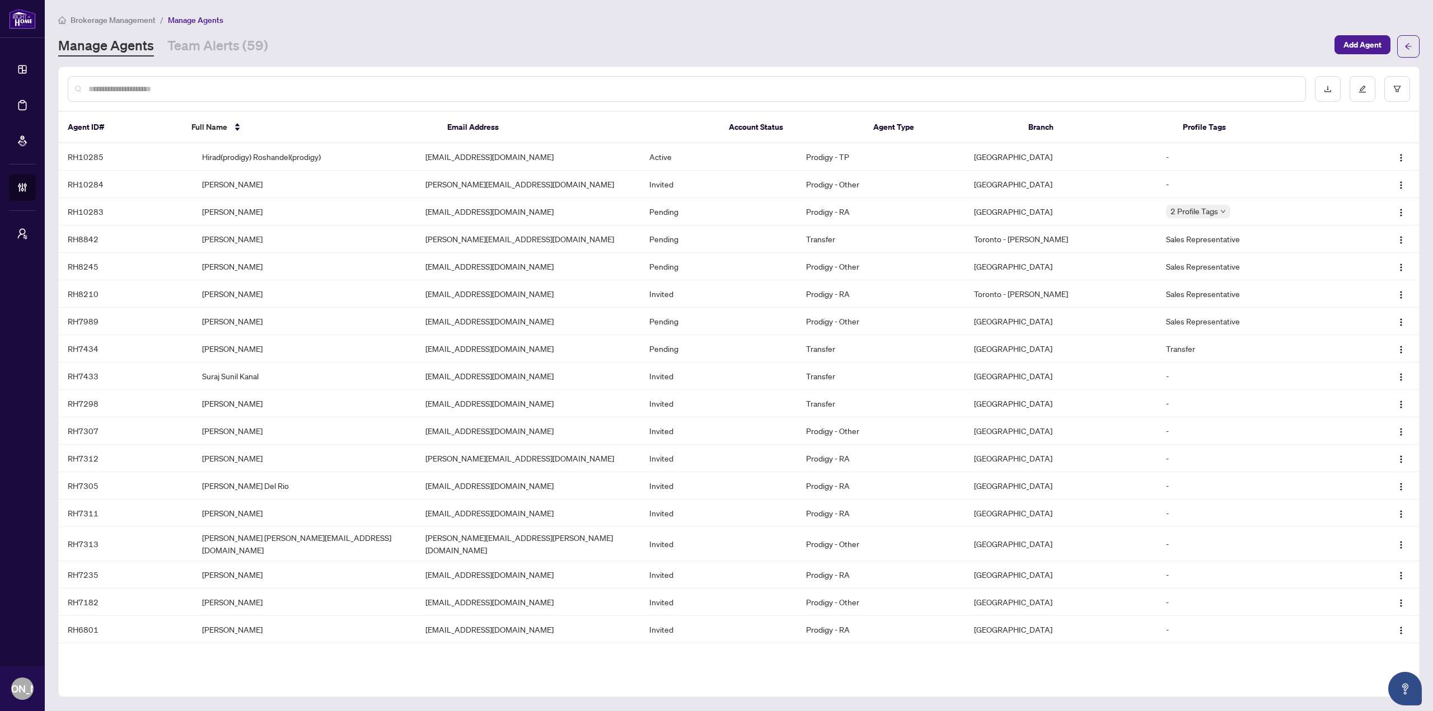
click at [1092, 32] on div "Brokerage Management / Manage Agents Manage Agents Team Alerts (59) Add Agent" at bounding box center [738, 35] width 1361 height 44
